Goal: Transaction & Acquisition: Obtain resource

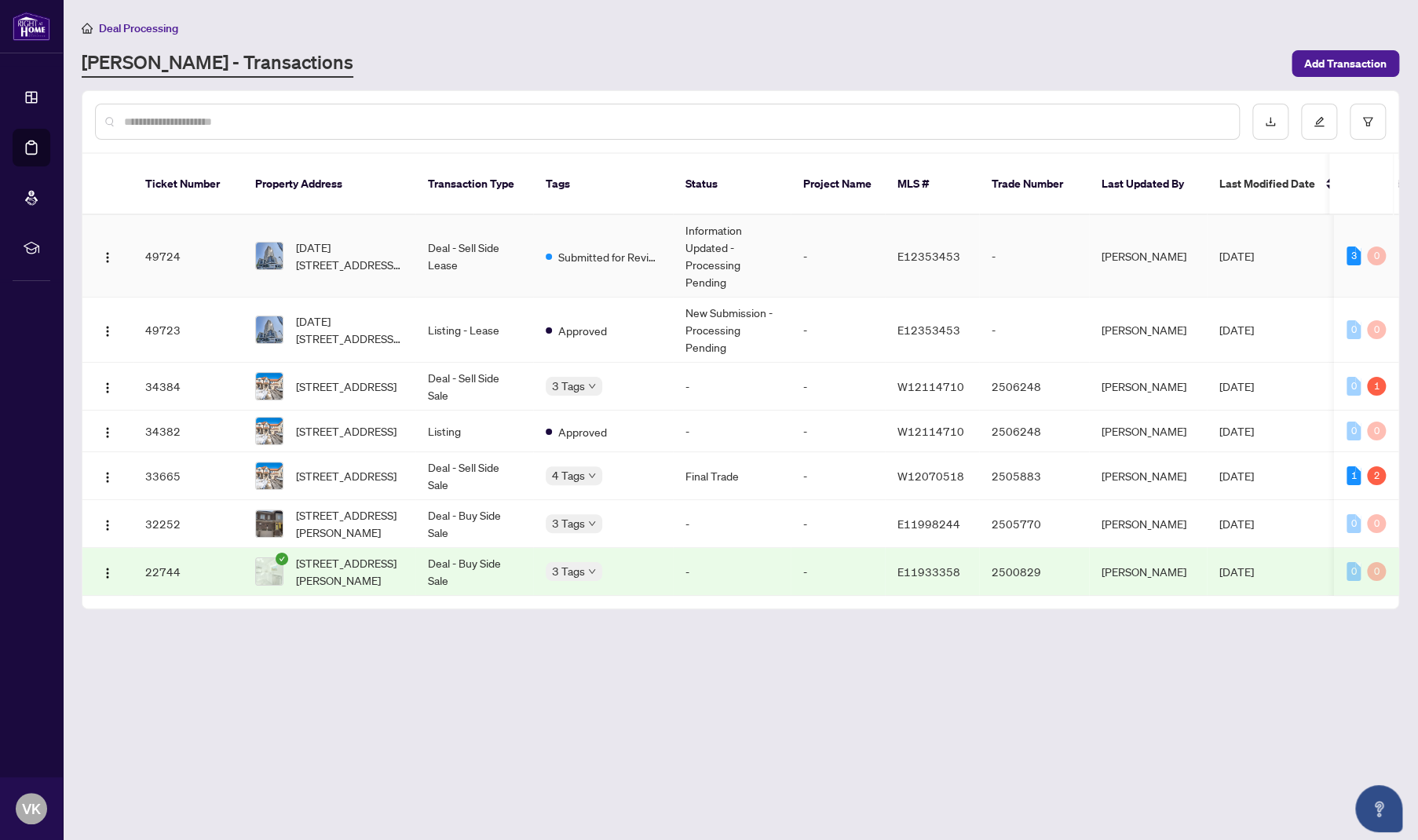
click at [166, 236] on td "49724" at bounding box center [187, 256] width 110 height 82
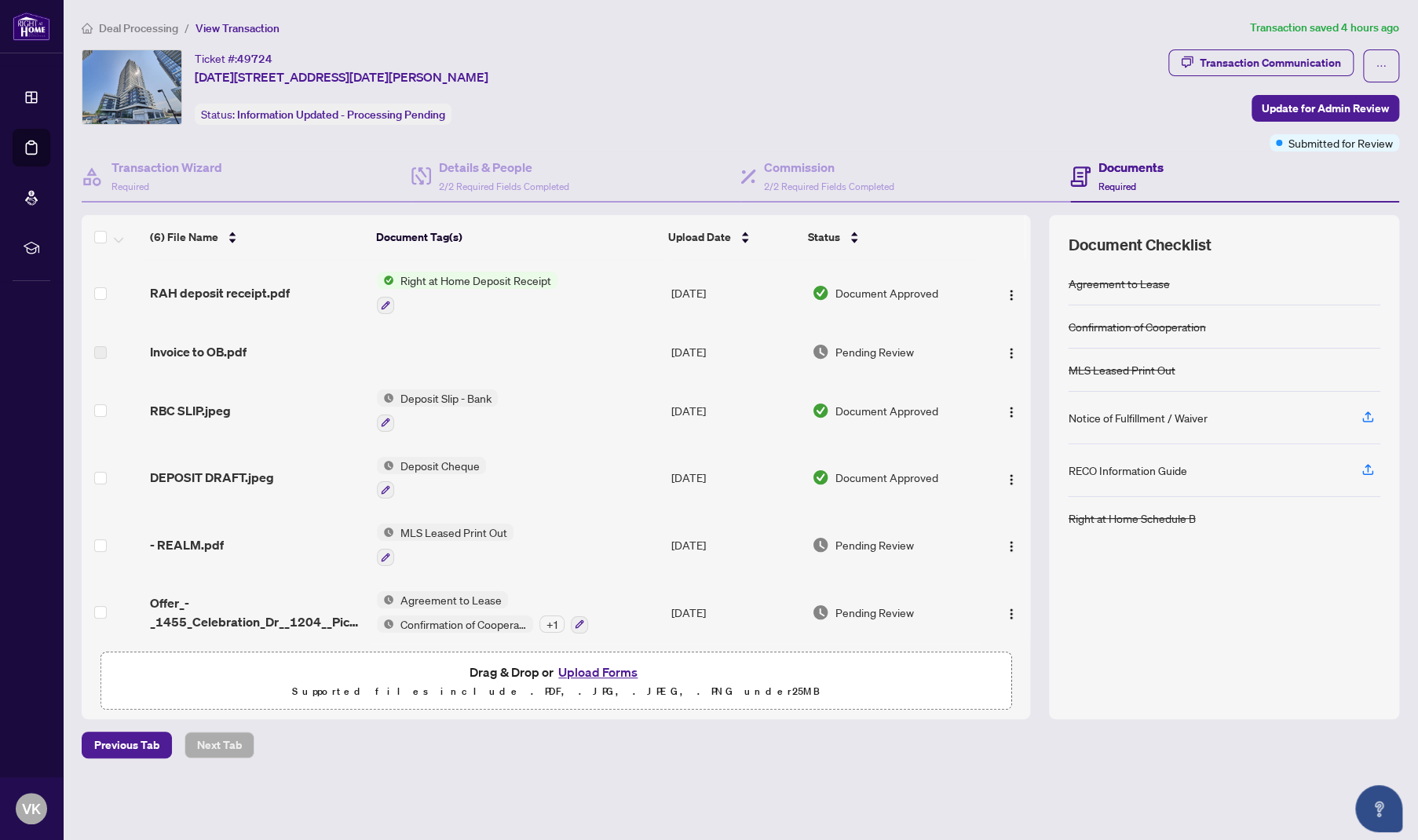
click at [471, 276] on span "Right at Home Deposit Receipt" at bounding box center [476, 280] width 163 height 17
click at [1005, 284] on span "button" at bounding box center [1012, 293] width 13 height 17
click at [1066, 377] on span "Download" at bounding box center [1082, 371] width 150 height 17
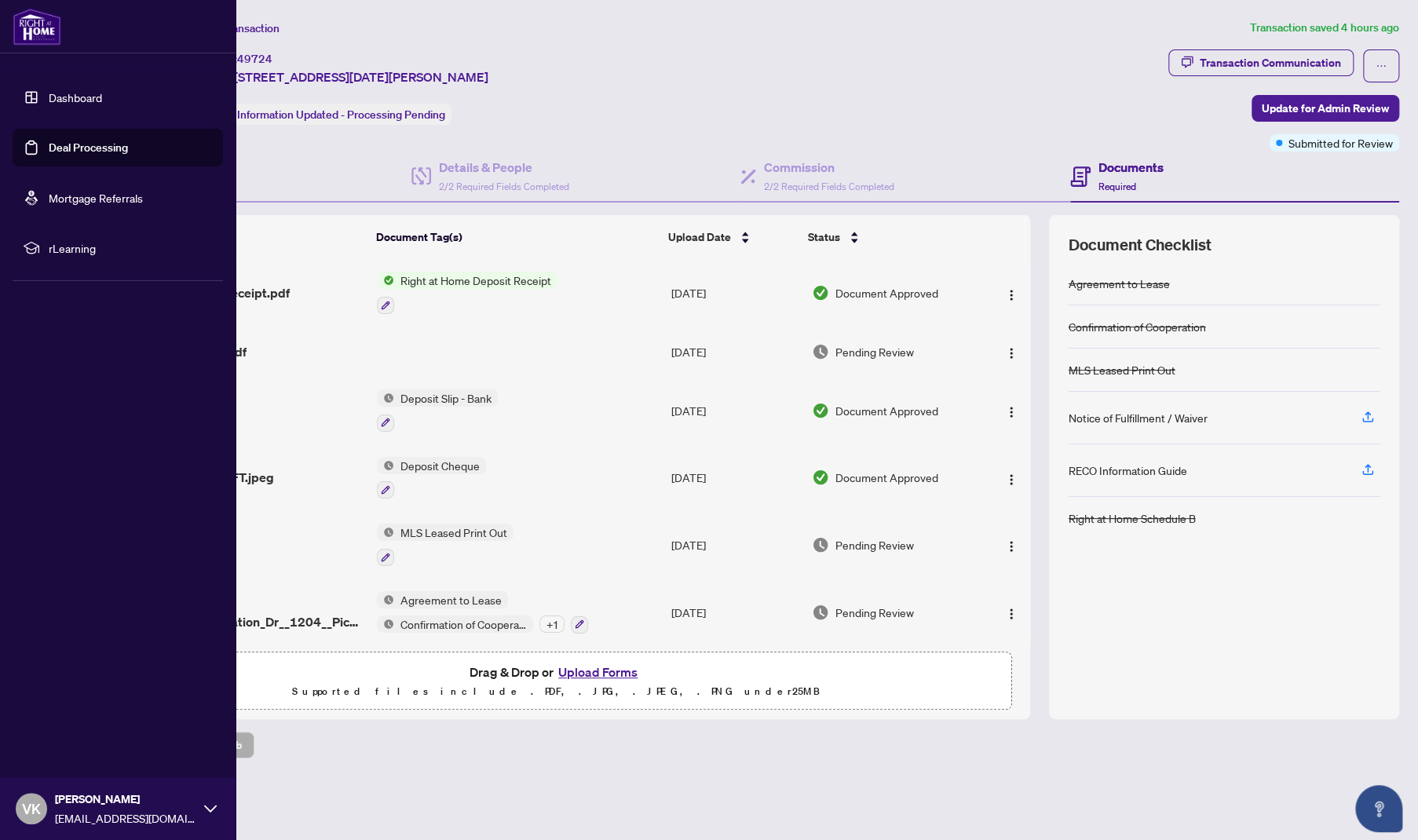
click at [75, 144] on link "Deal Processing" at bounding box center [88, 148] width 79 height 14
